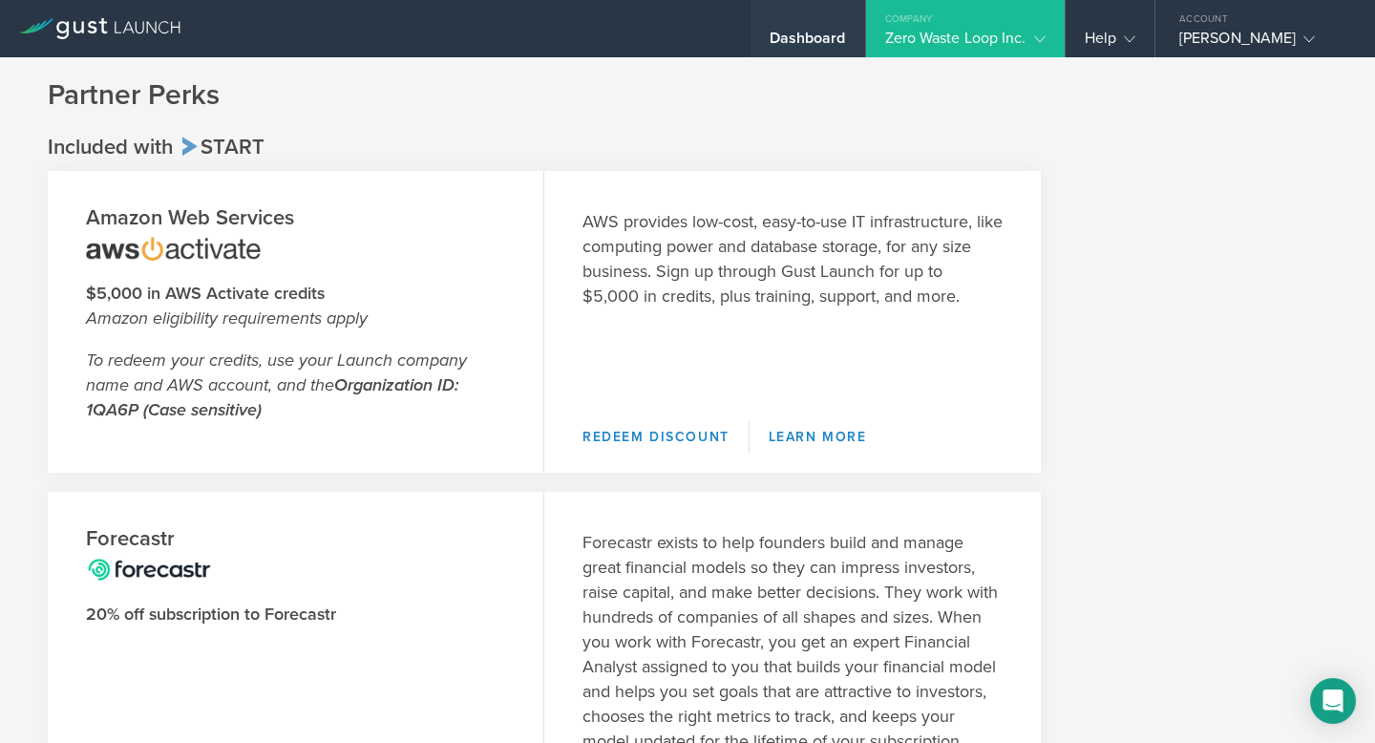
click at [806, 38] on div "Dashboard" at bounding box center [807, 43] width 76 height 29
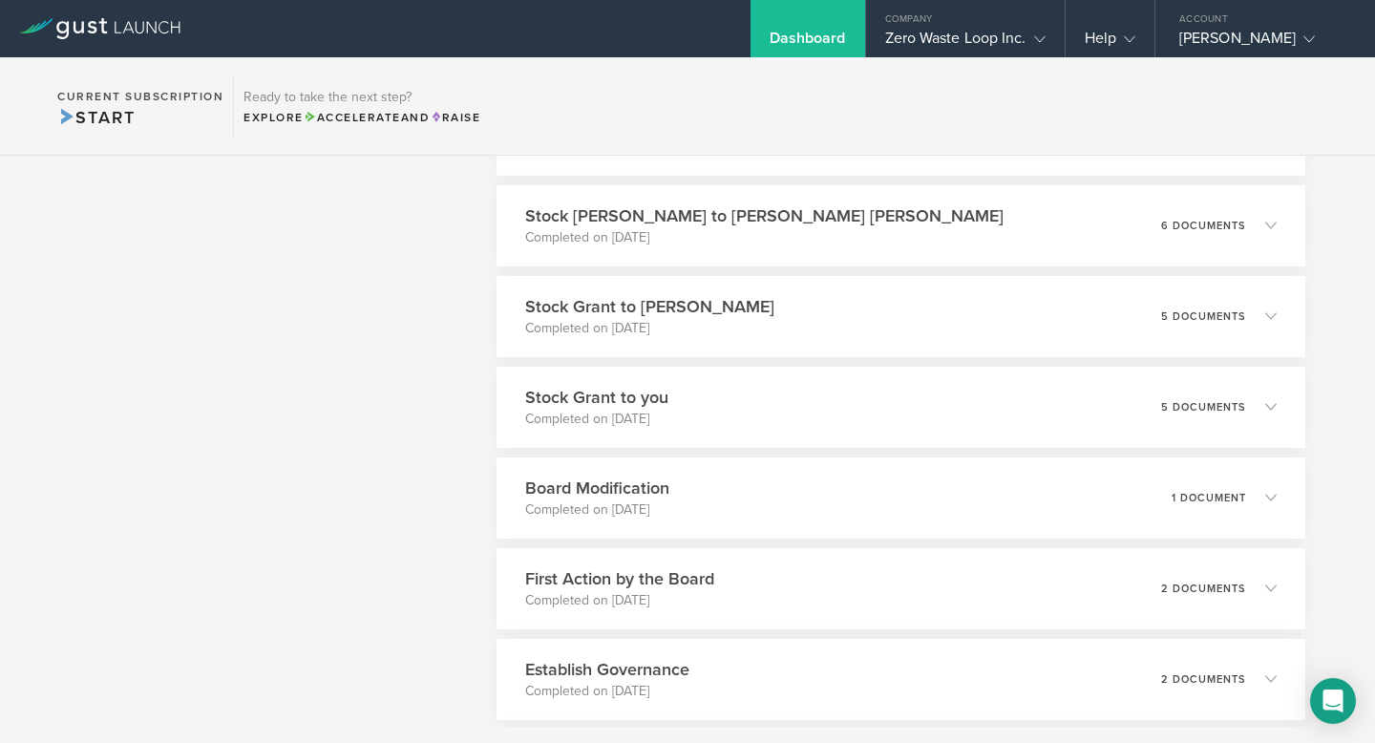
scroll to position [746, 0]
click at [935, 427] on div "Stock Grant to you Completed on [DATE] 5 documents" at bounding box center [900, 409] width 825 height 83
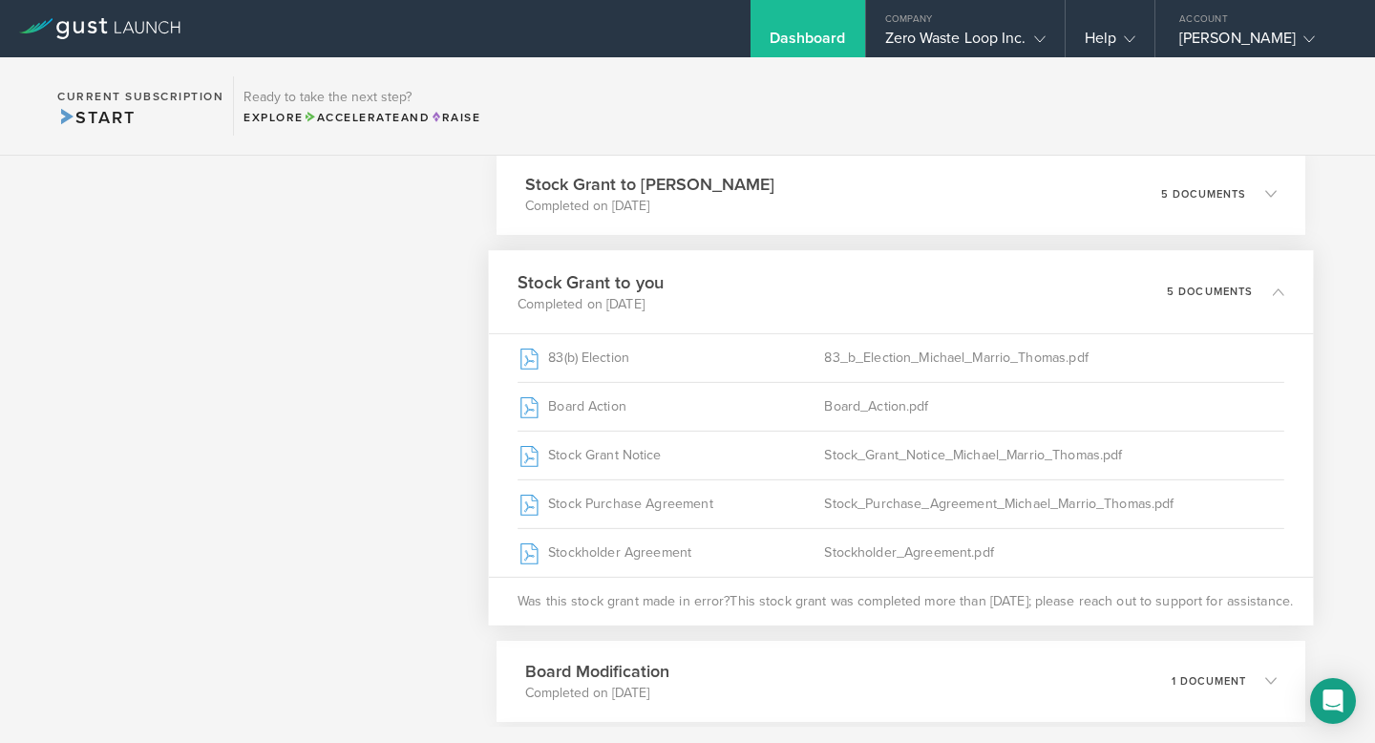
scroll to position [895, 0]
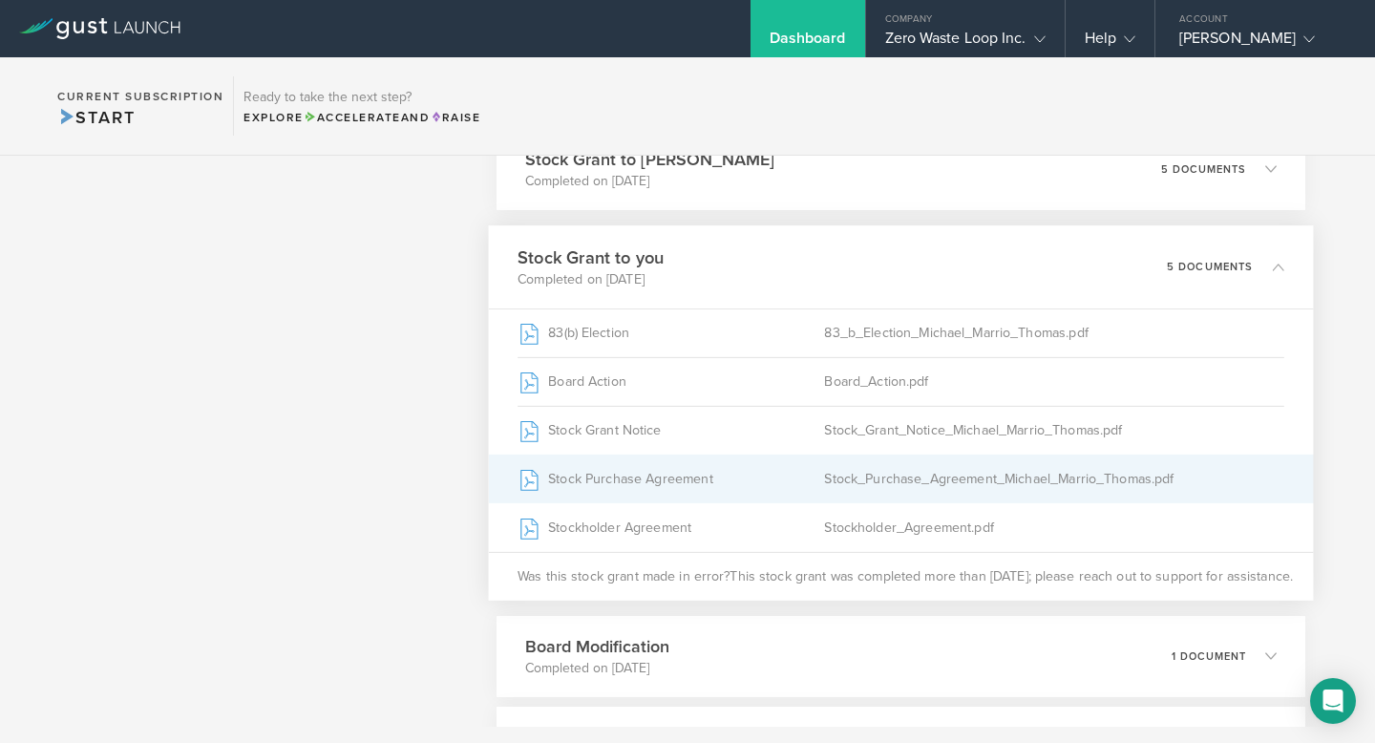
click at [938, 486] on div "Stock_Purchase_Agreement_Michael_Marrio_Thomas.pdf" at bounding box center [1054, 478] width 460 height 48
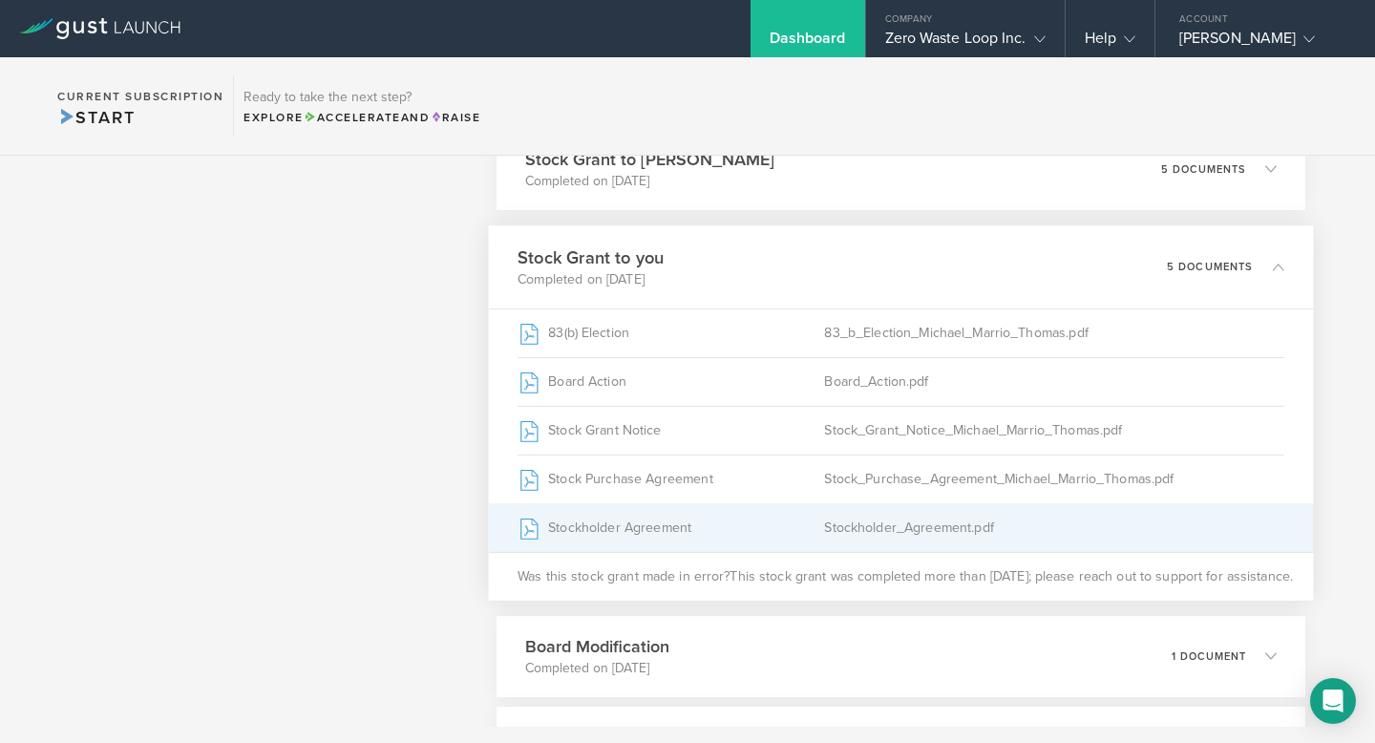
click at [897, 523] on div "Stockholder_Agreement.pdf" at bounding box center [1054, 527] width 460 height 48
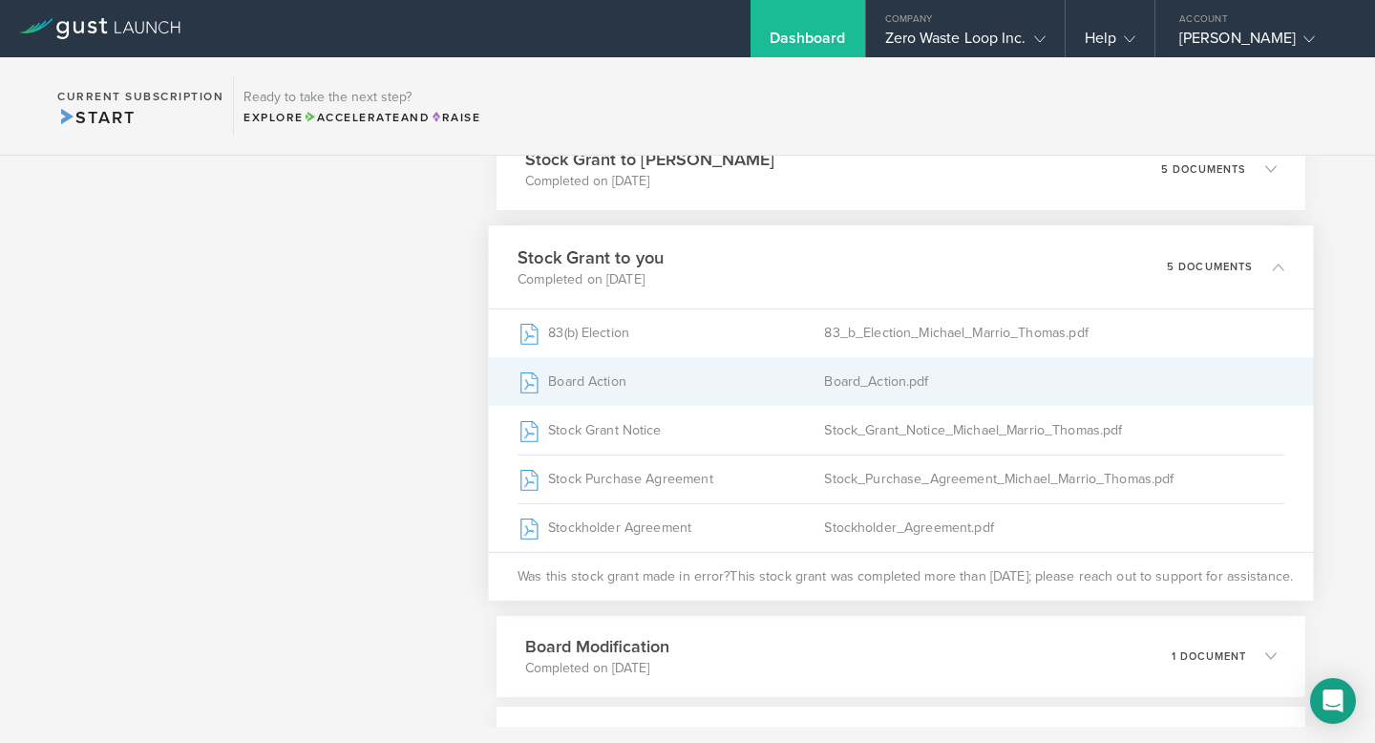
click at [916, 388] on div "Board_Action.pdf" at bounding box center [1054, 381] width 460 height 48
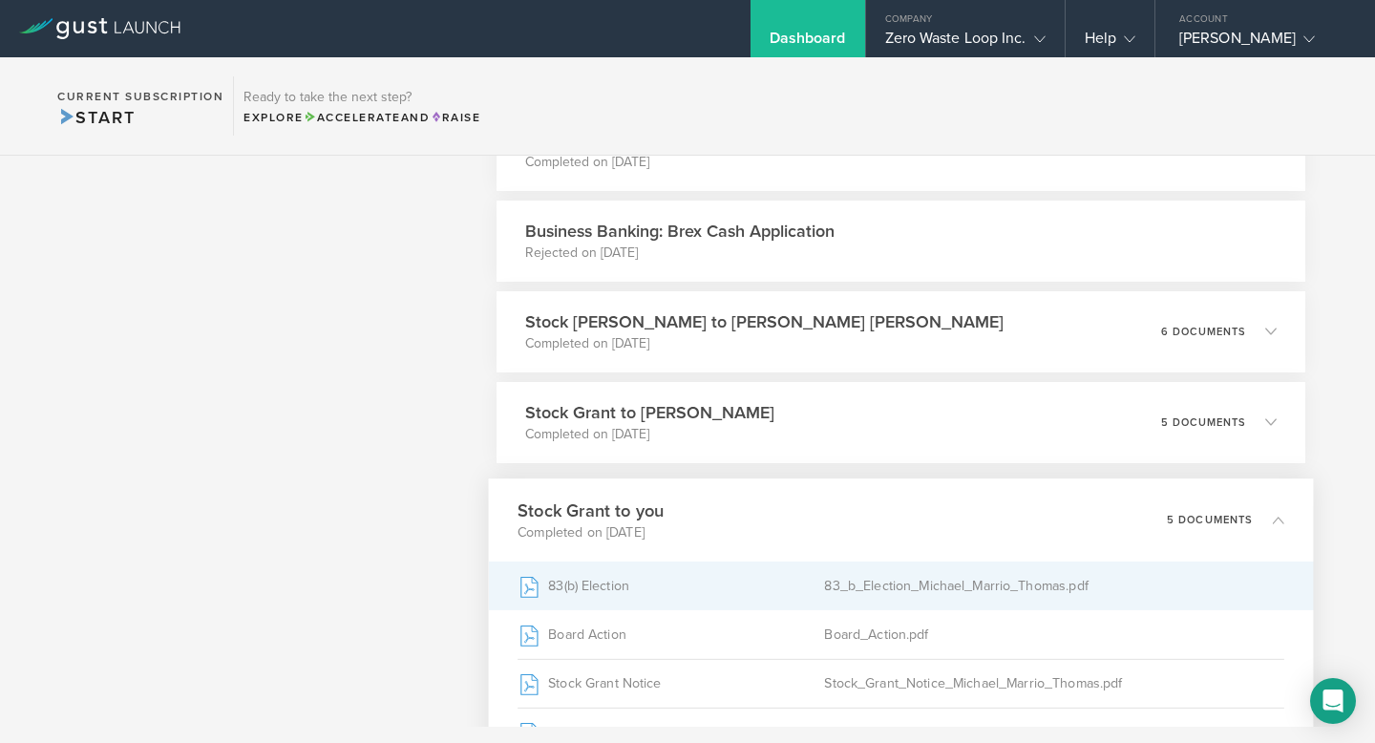
scroll to position [607, 0]
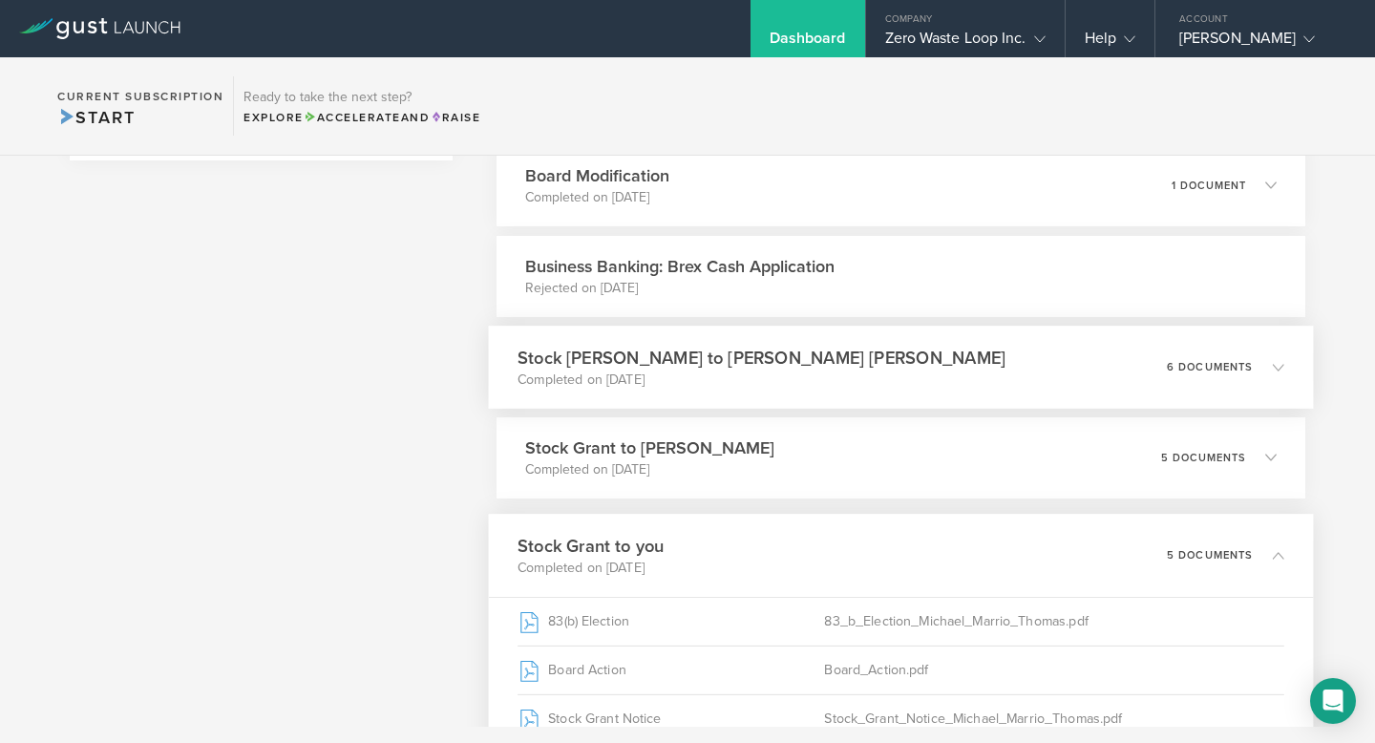
click at [931, 362] on div "Stock [PERSON_NAME] to [PERSON_NAME] [PERSON_NAME] Completed on [DATE] 6 docume…" at bounding box center [900, 367] width 825 height 83
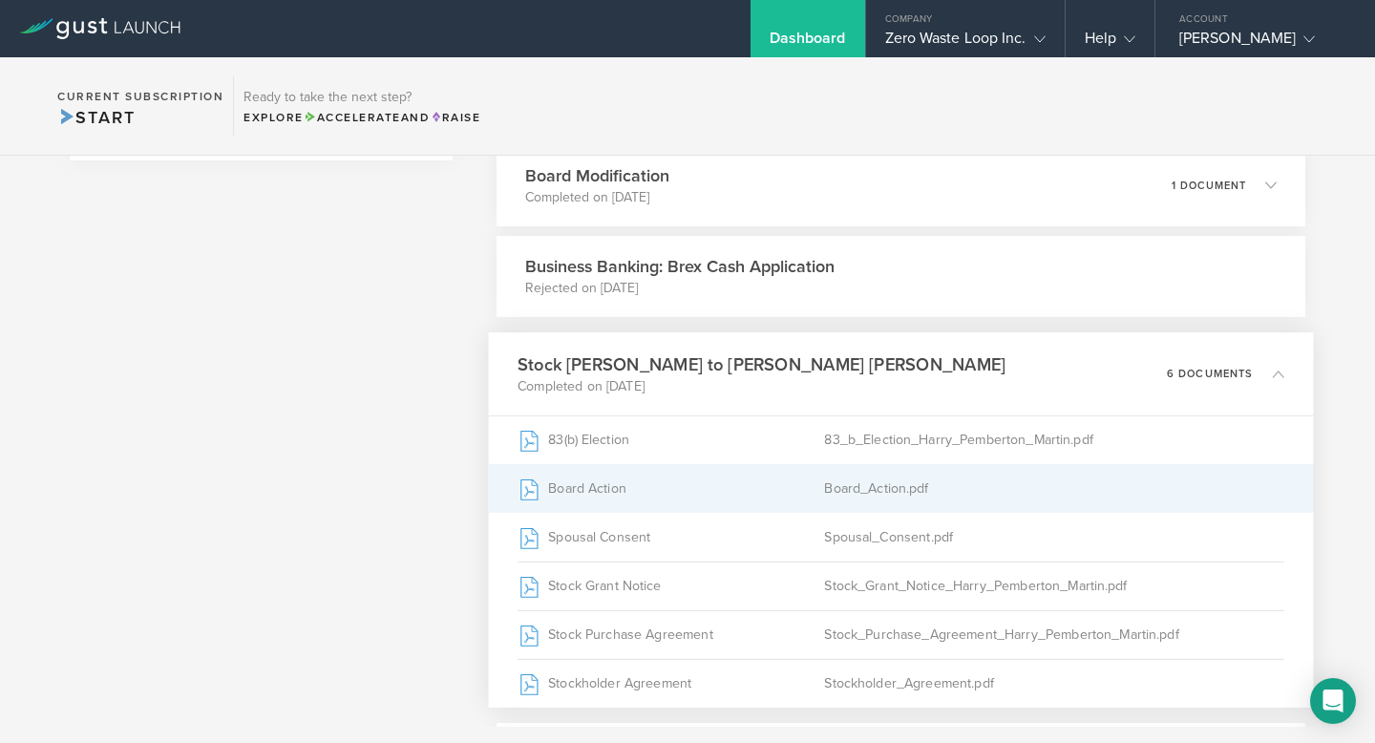
click at [926, 485] on div "Board_Action.pdf" at bounding box center [1054, 488] width 460 height 48
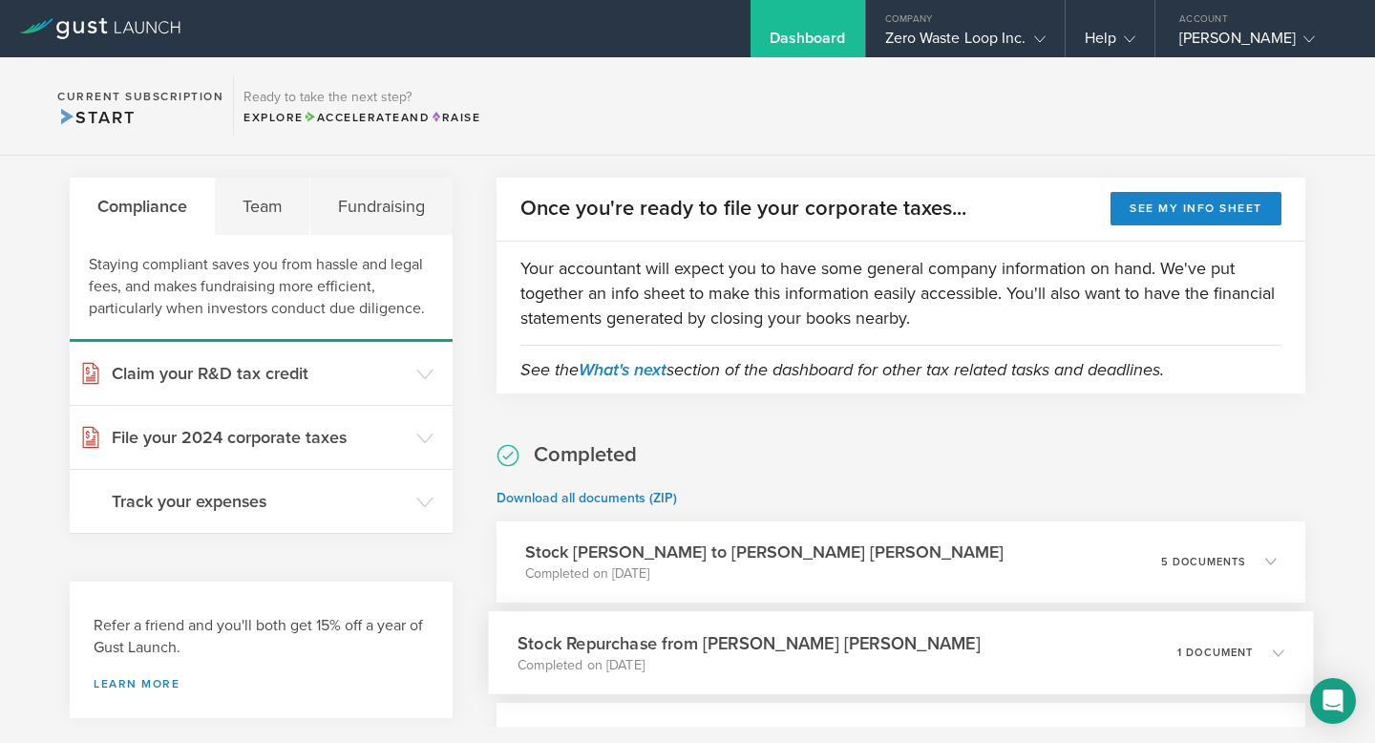
scroll to position [0, 0]
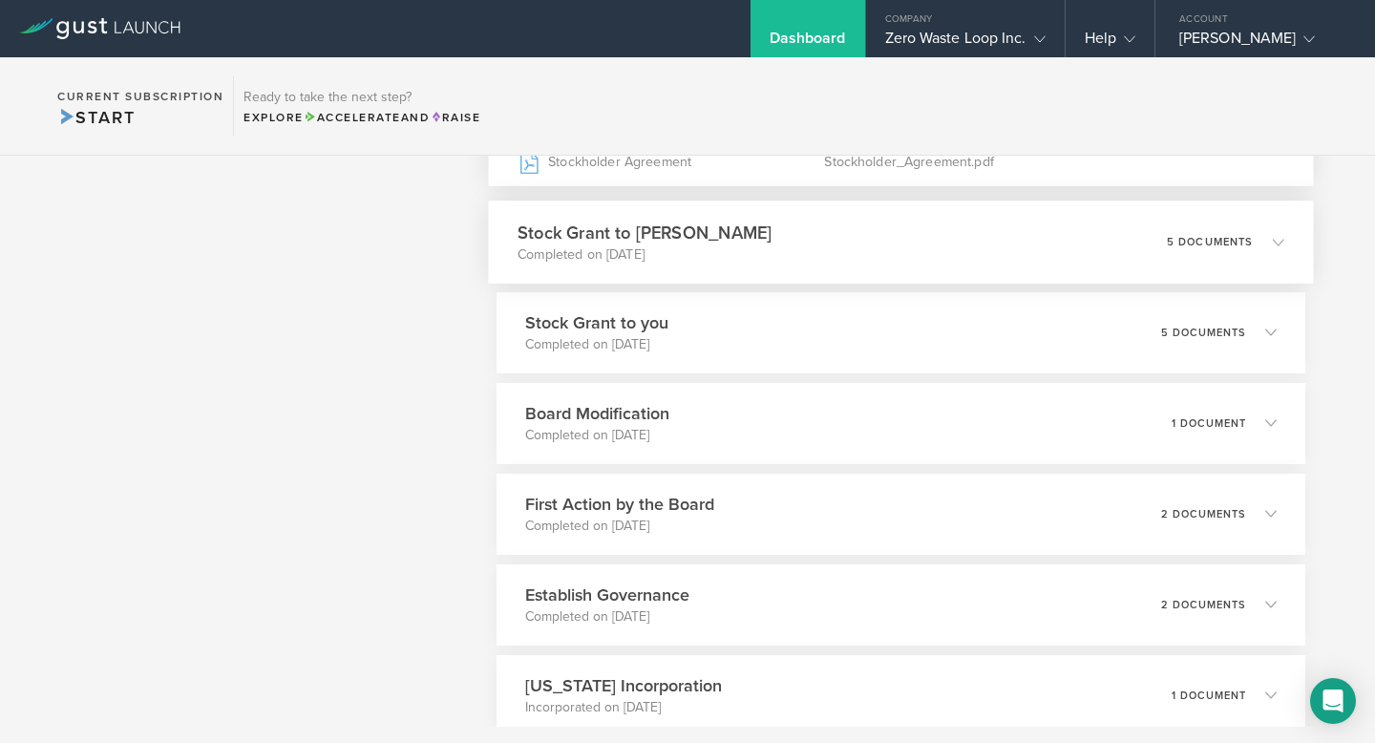
click at [824, 252] on div "Stock Grant to [PERSON_NAME] Completed on [DATE] 5 documents" at bounding box center [900, 241] width 825 height 83
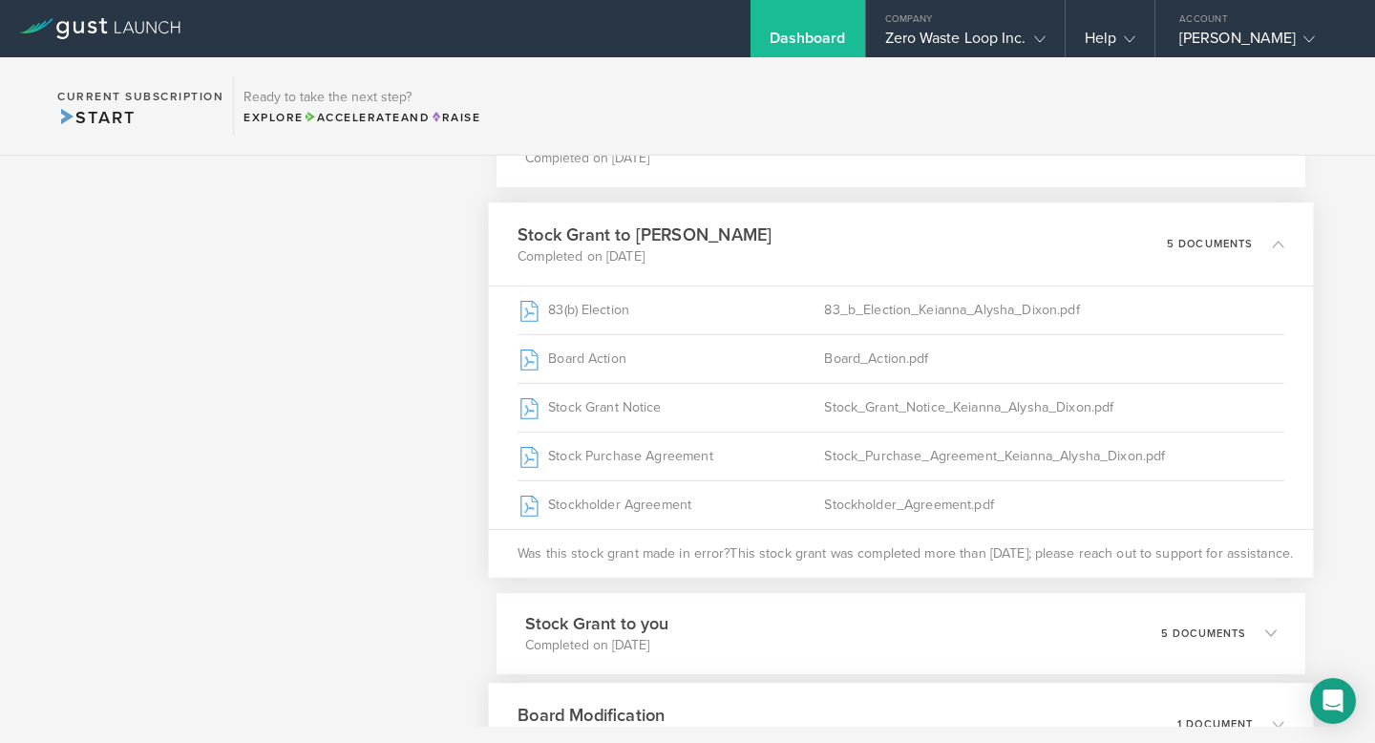
scroll to position [760, 0]
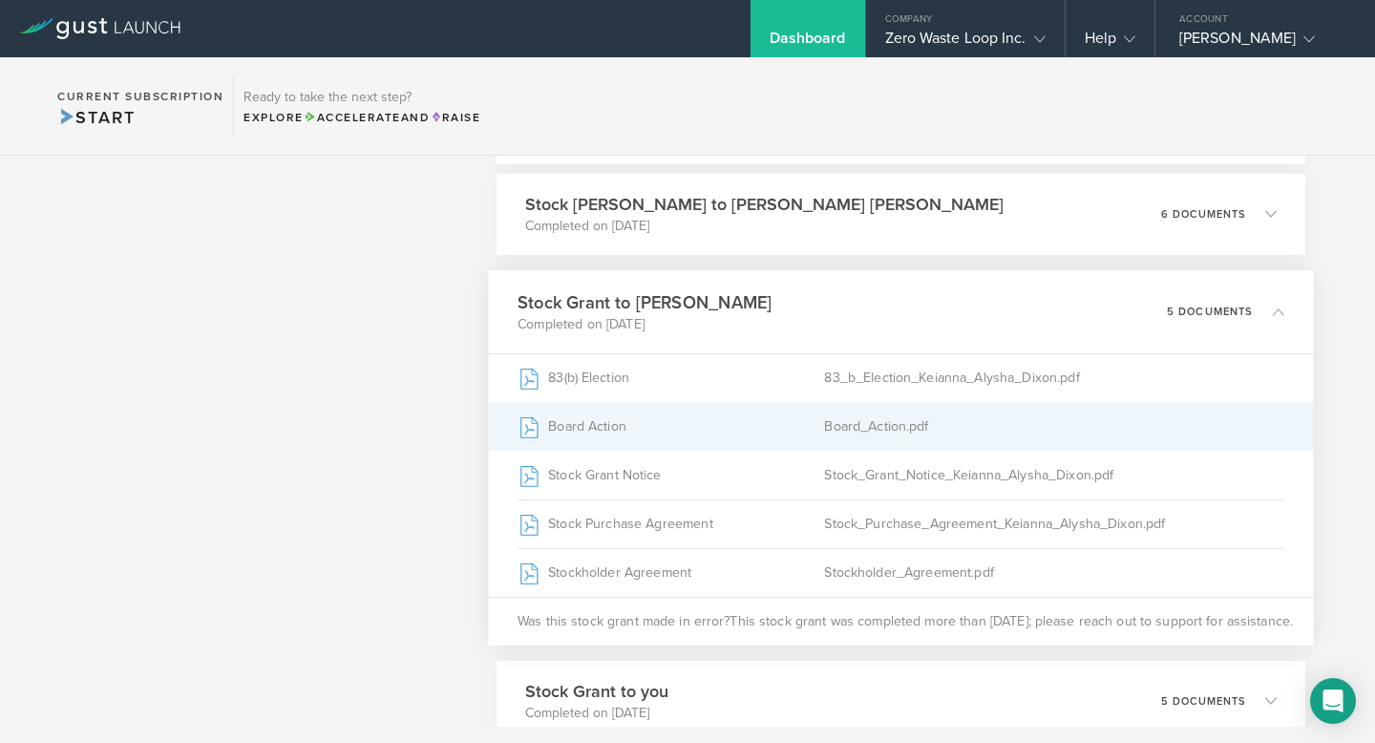
click at [882, 424] on div "Board_Action.pdf" at bounding box center [1054, 426] width 460 height 48
